Goal: Communication & Community: Ask a question

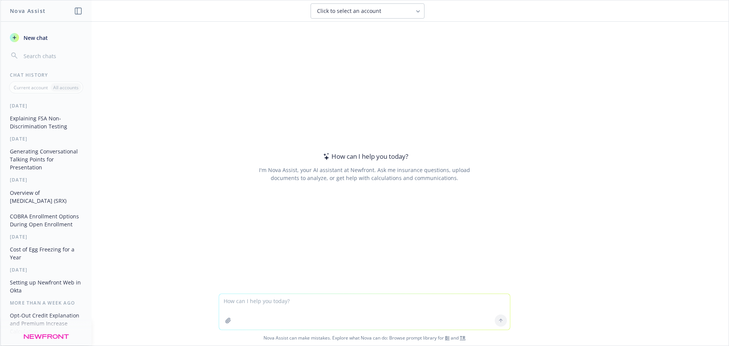
click at [248, 300] on textarea at bounding box center [364, 312] width 291 height 36
type textarea "Does a spouse have to be working full time to elect Dependent Care FSA/"
